Goal: Find specific page/section: Find specific page/section

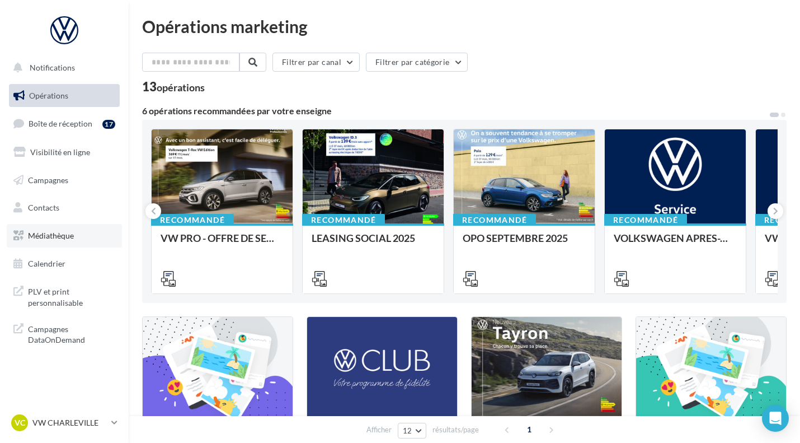
click at [61, 245] on link "Médiathèque" at bounding box center [64, 236] width 115 height 24
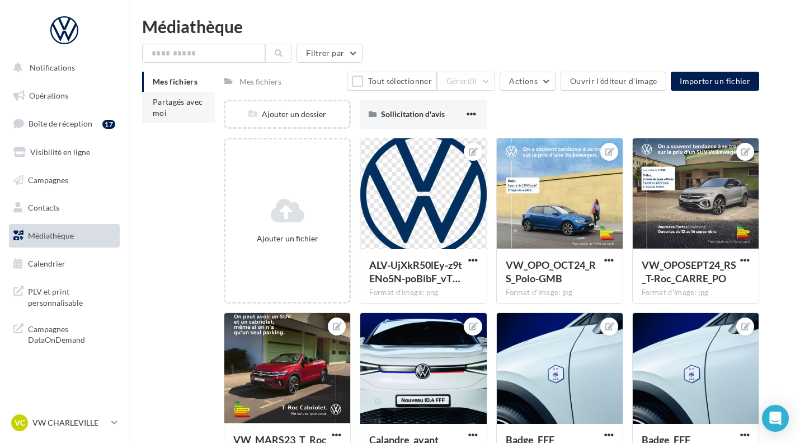
click at [171, 111] on li "Partagés avec moi" at bounding box center [178, 107] width 73 height 31
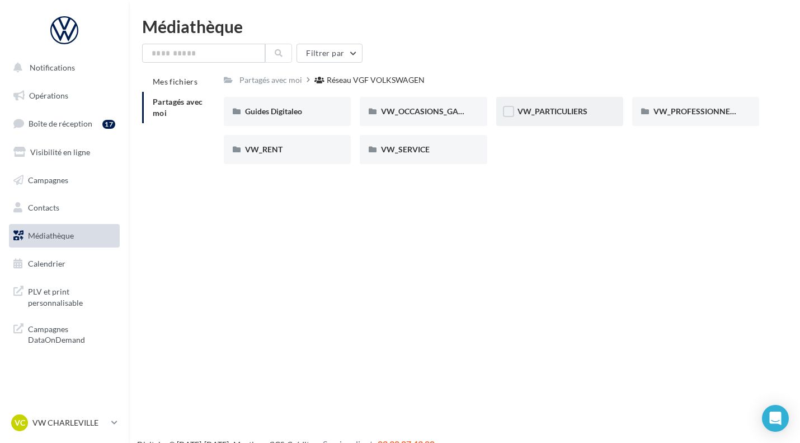
click at [546, 121] on div "VW_PARTICULIERS" at bounding box center [559, 111] width 127 height 29
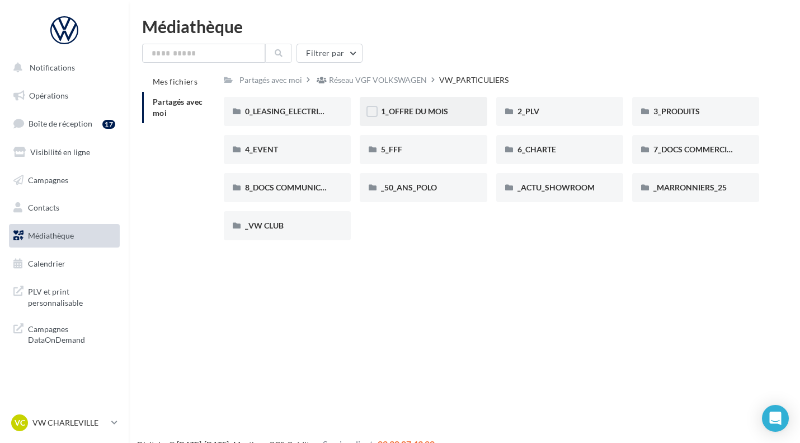
click at [447, 125] on div "1_OFFRE DU MOIS" at bounding box center [423, 111] width 127 height 29
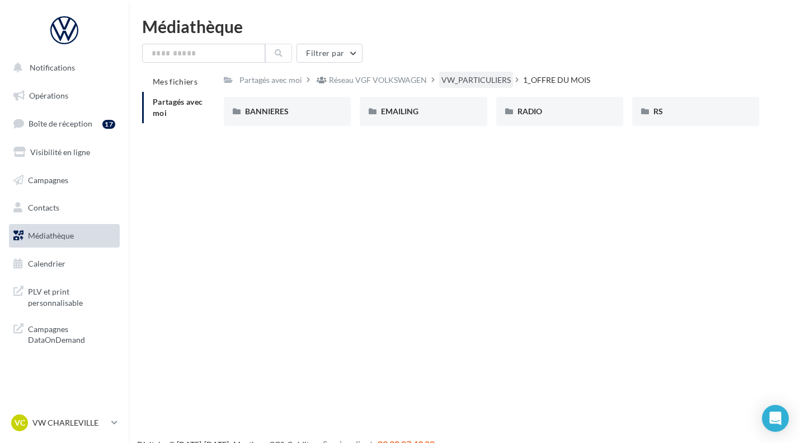
click at [505, 81] on div "VW_PARTICULIERS" at bounding box center [476, 79] width 69 height 11
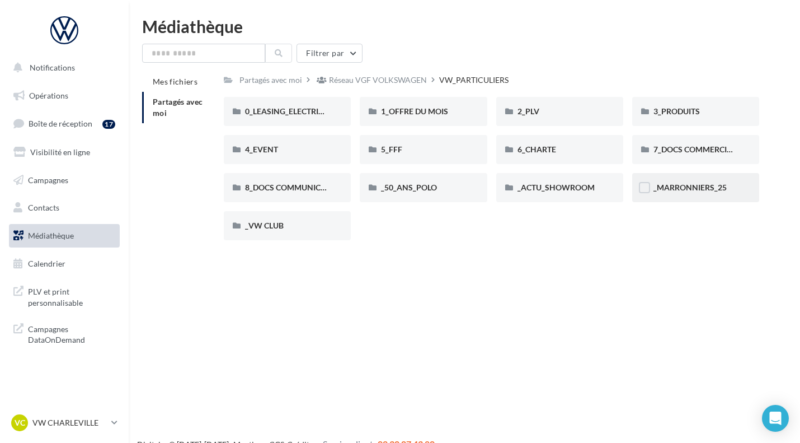
click at [691, 174] on div "_MARRONNIERS_25" at bounding box center [695, 187] width 127 height 29
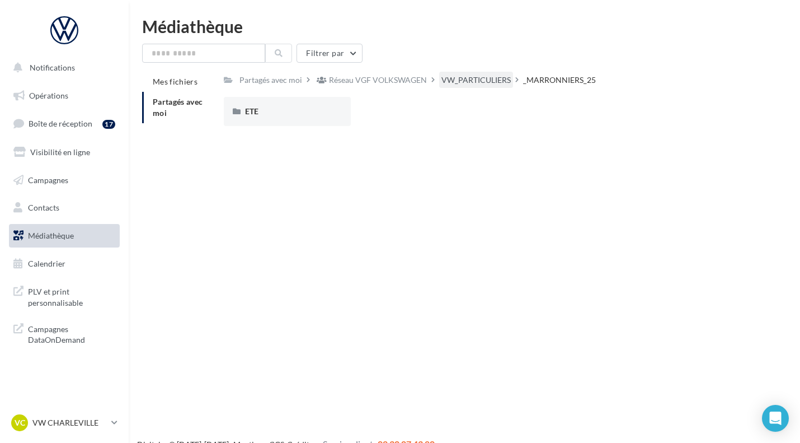
click at [475, 77] on div "VW_PARTICULIERS" at bounding box center [476, 79] width 69 height 11
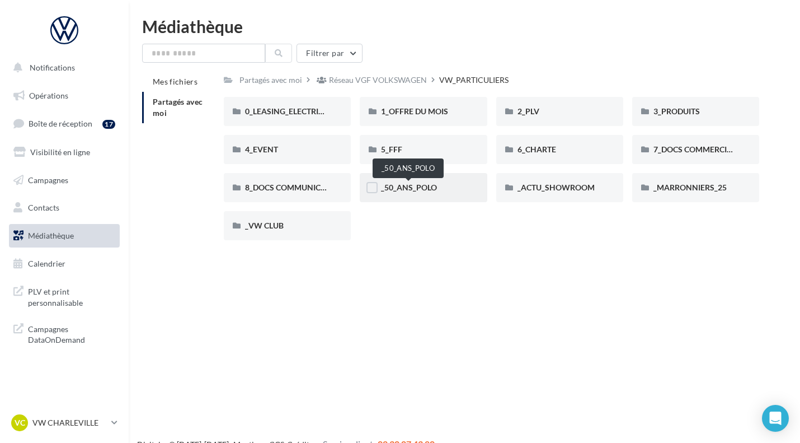
click at [401, 190] on span "_50_ANS_POLO" at bounding box center [409, 187] width 56 height 10
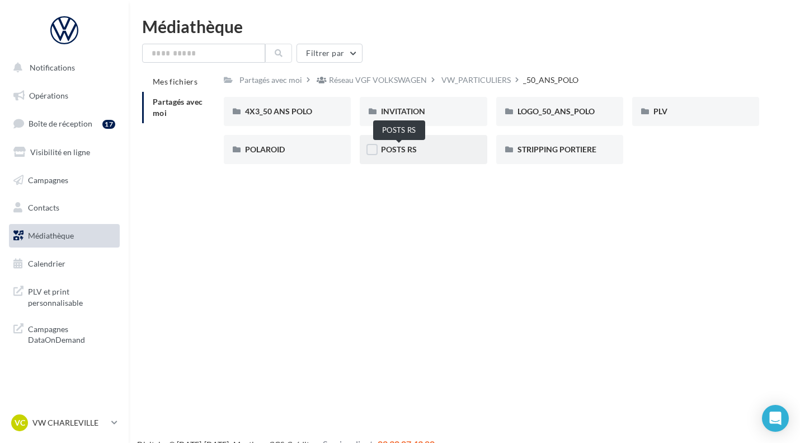
click at [408, 149] on span "POSTS RS" at bounding box center [399, 149] width 36 height 10
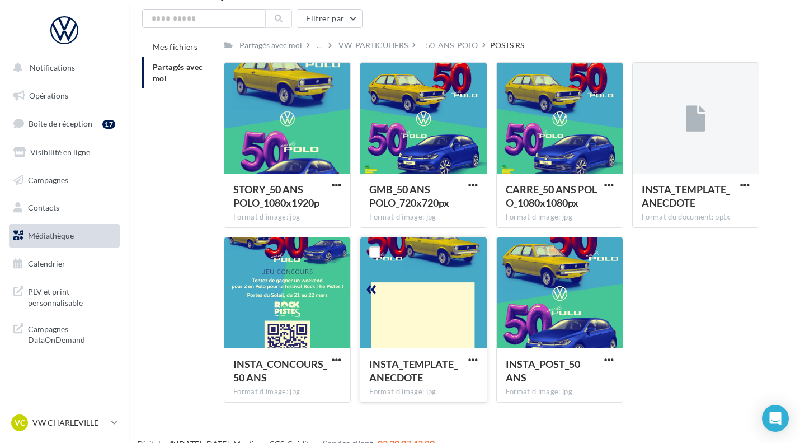
scroll to position [35, 0]
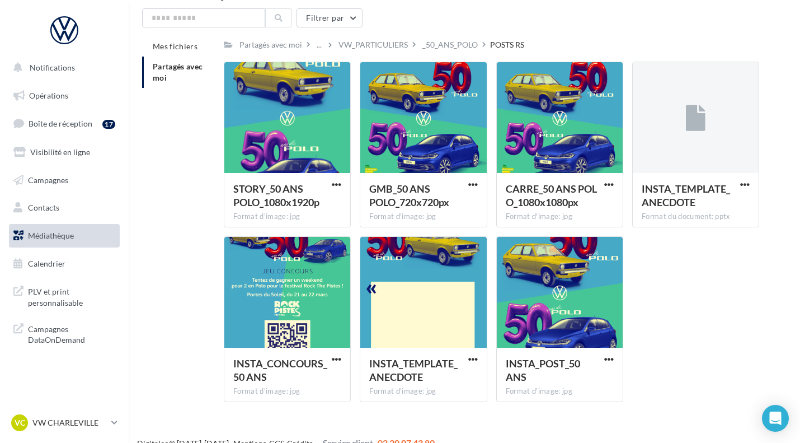
click at [688, 317] on div "STORY_50 ANS POLO_1080x1920p Format d'image: jpg STORY_50 ANS POLO_1080x1920p G…" at bounding box center [496, 236] width 545 height 349
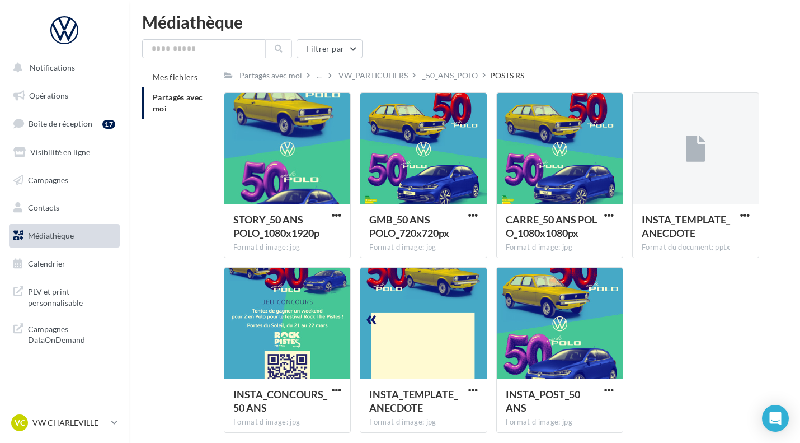
scroll to position [0, 0]
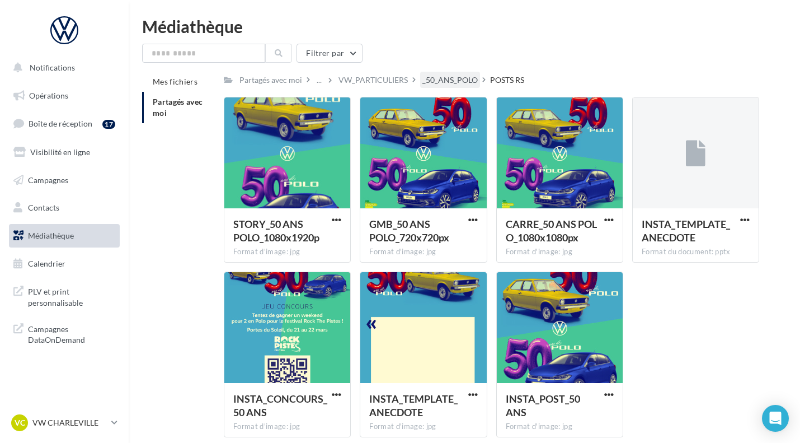
click at [442, 79] on div "_50_ANS_POLO" at bounding box center [450, 79] width 55 height 11
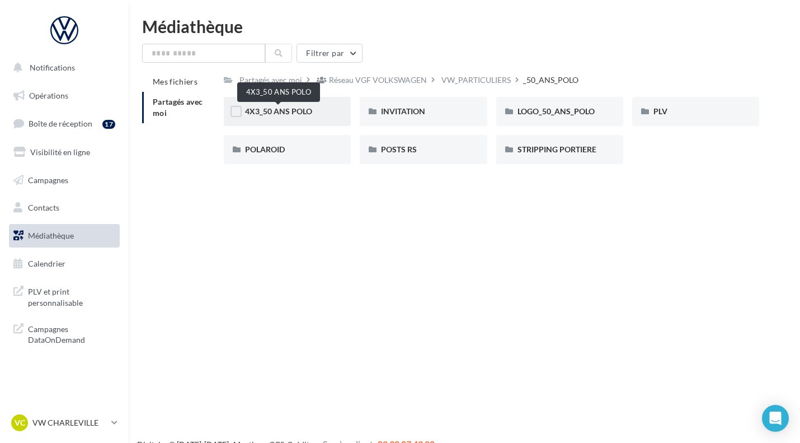
click at [296, 115] on span "4X3_50 ANS POLO" at bounding box center [278, 111] width 67 height 10
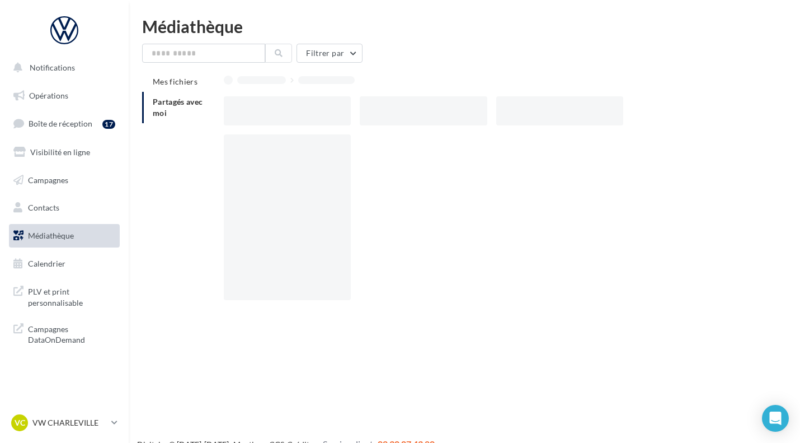
click at [296, 115] on div at bounding box center [287, 110] width 127 height 29
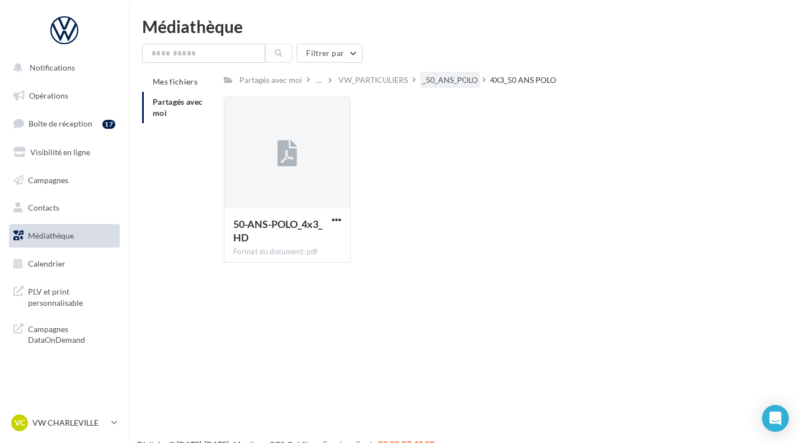
click at [447, 81] on div "_50_ANS_POLO" at bounding box center [450, 79] width 55 height 11
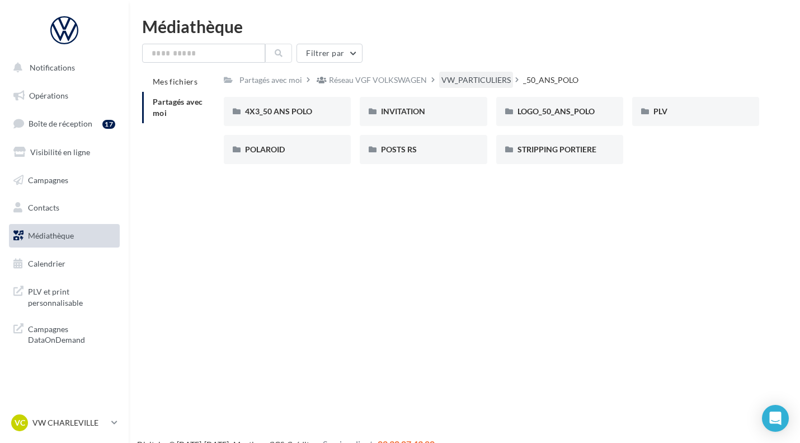
click at [471, 85] on div "VW_PARTICULIERS" at bounding box center [476, 79] width 69 height 11
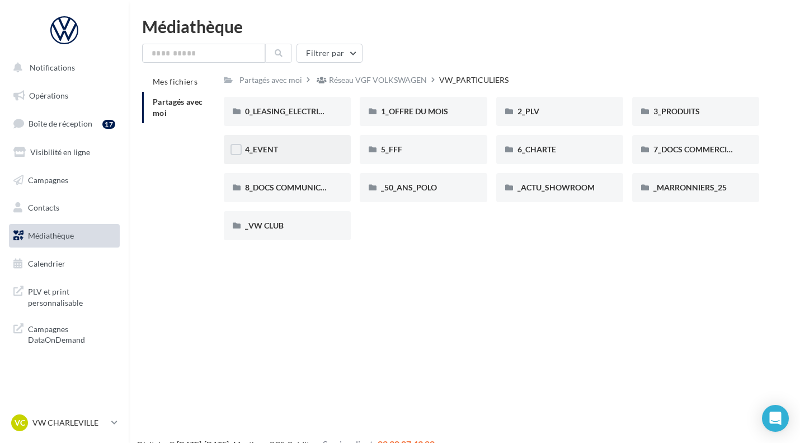
click at [301, 148] on div "4_EVENT" at bounding box center [287, 149] width 85 height 11
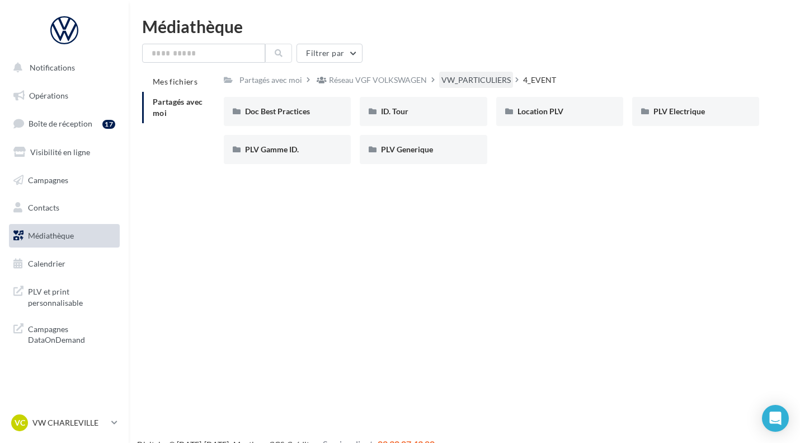
click at [459, 79] on div "VW_PARTICULIERS" at bounding box center [476, 79] width 69 height 11
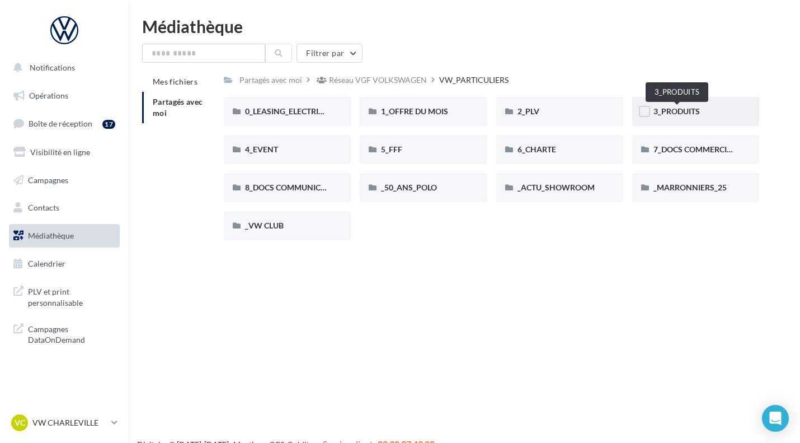
click at [690, 108] on span "3_PRODUITS" at bounding box center [677, 111] width 46 height 10
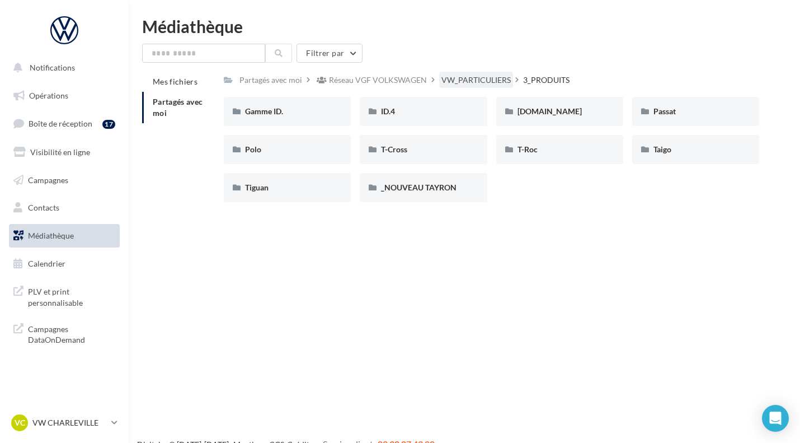
click at [477, 81] on div "VW_PARTICULIERS" at bounding box center [476, 79] width 69 height 11
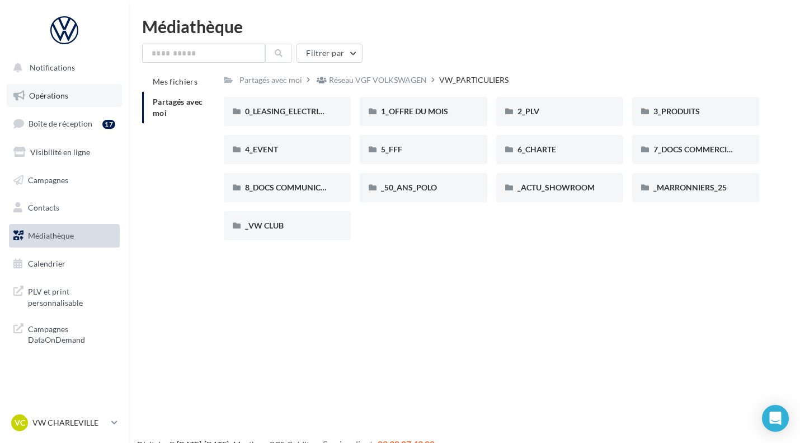
click at [51, 92] on span "Opérations" at bounding box center [48, 96] width 39 height 10
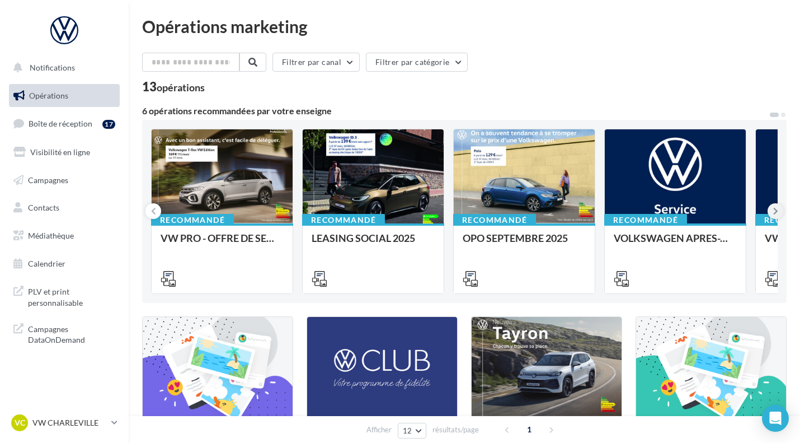
click at [777, 213] on icon at bounding box center [775, 210] width 5 height 11
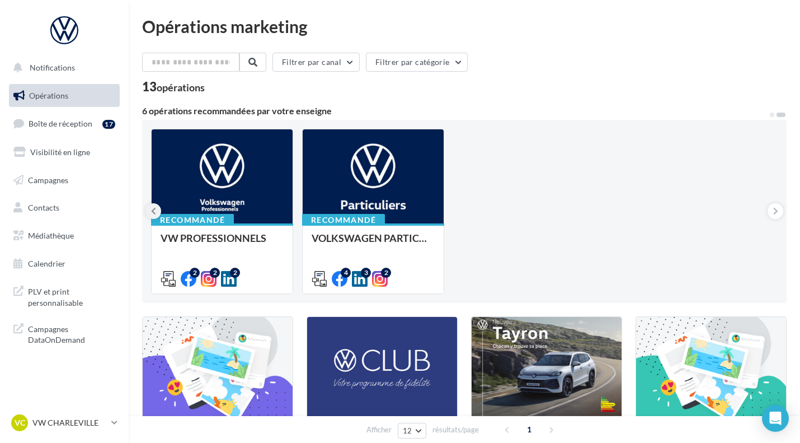
click at [154, 210] on icon at bounding box center [153, 210] width 5 height 11
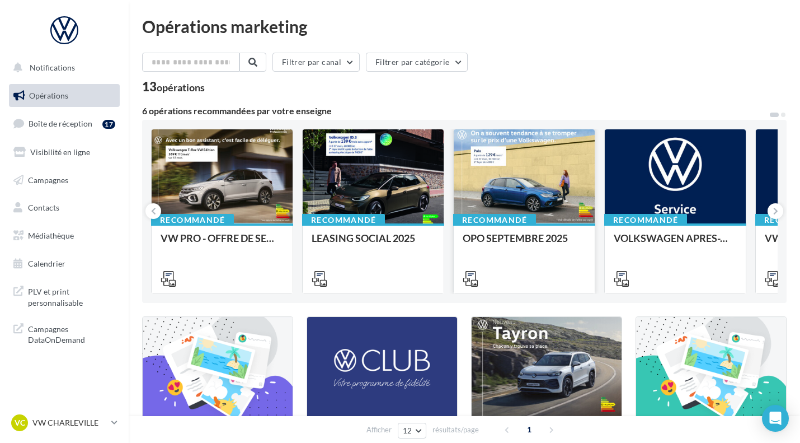
click at [535, 190] on div at bounding box center [524, 176] width 141 height 95
